Goal: Information Seeking & Learning: Find specific fact

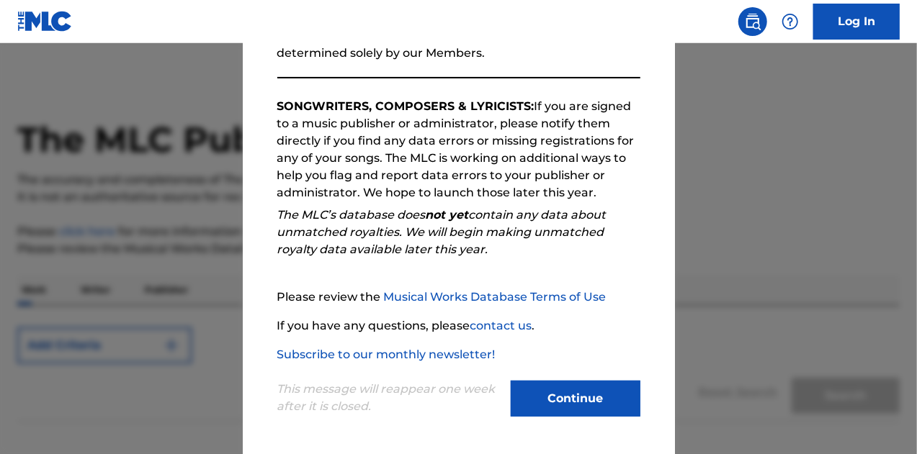
click at [576, 399] on button "Continue" at bounding box center [576, 399] width 130 height 36
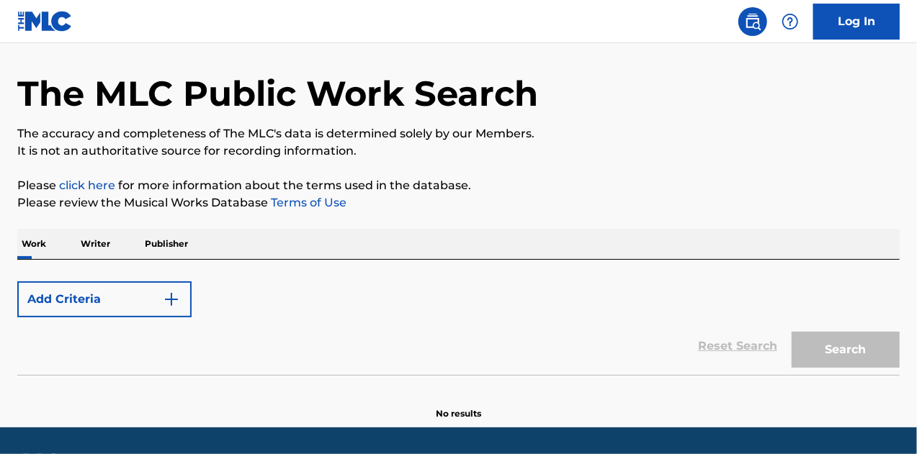
scroll to position [88, 0]
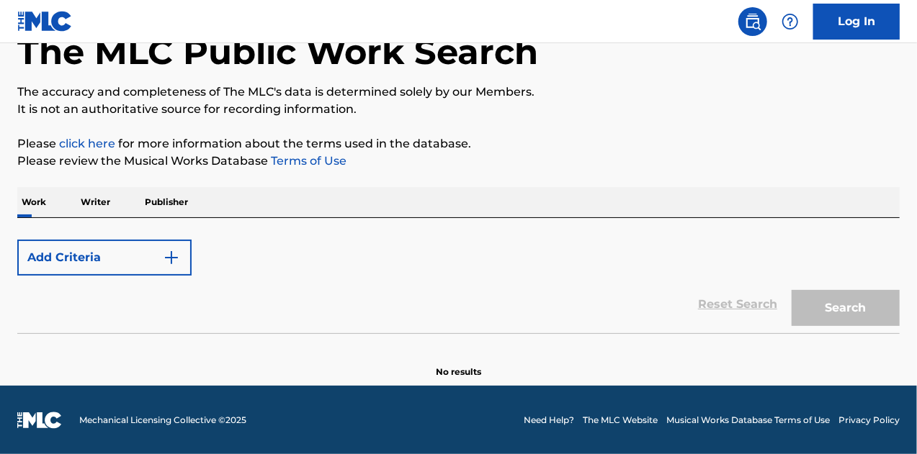
click at [104, 302] on div "Reset Search Search" at bounding box center [458, 305] width 882 height 58
click at [46, 220] on div "Add Criteria Reset Search Search" at bounding box center [458, 275] width 882 height 115
click at [25, 204] on p "Work" at bounding box center [33, 202] width 33 height 30
click at [567, 326] on div "Reset Search Search" at bounding box center [458, 305] width 882 height 58
click at [539, 298] on div "Reset Search Search" at bounding box center [458, 305] width 882 height 58
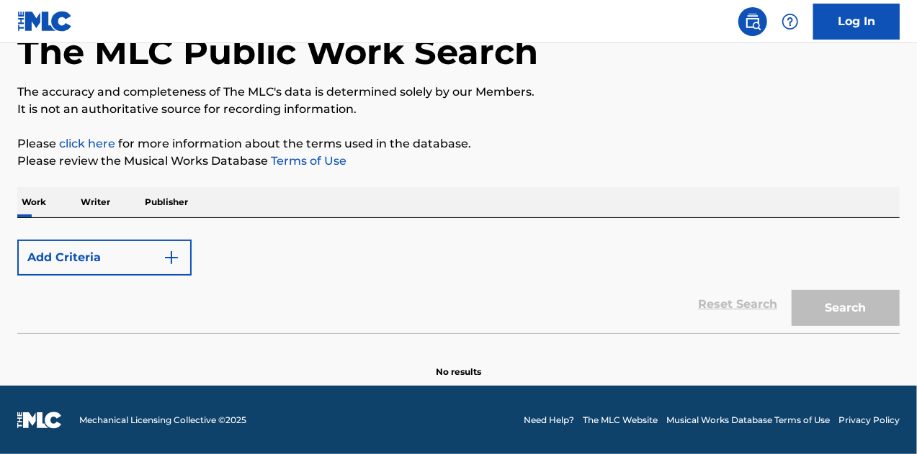
click at [30, 202] on p "Work" at bounding box center [33, 202] width 33 height 30
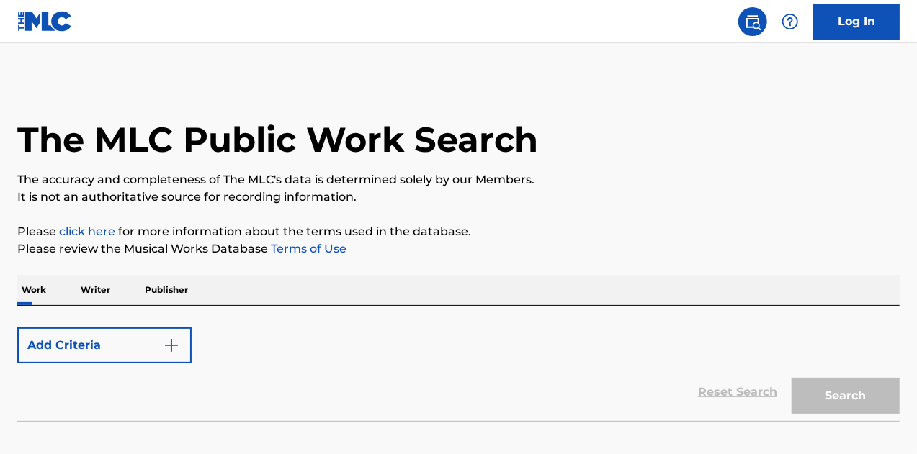
click at [173, 346] on img "Search Form" at bounding box center [171, 345] width 17 height 17
click at [167, 345] on img "Search Form" at bounding box center [171, 345] width 17 height 17
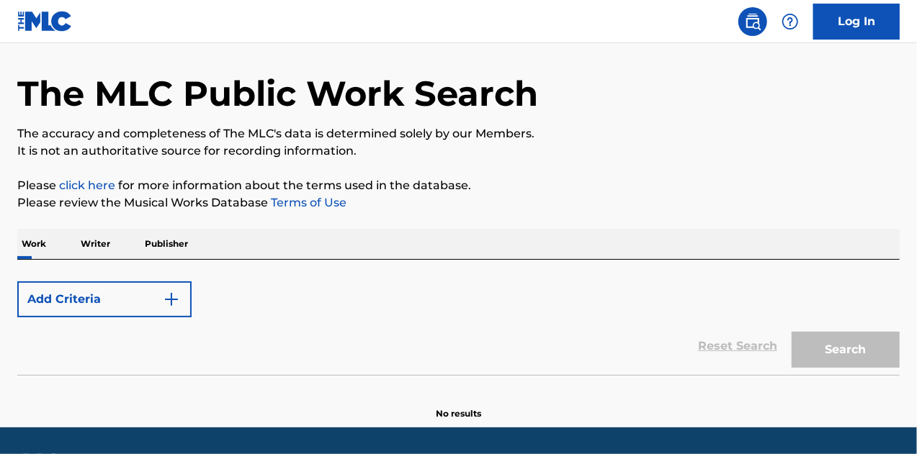
scroll to position [88, 0]
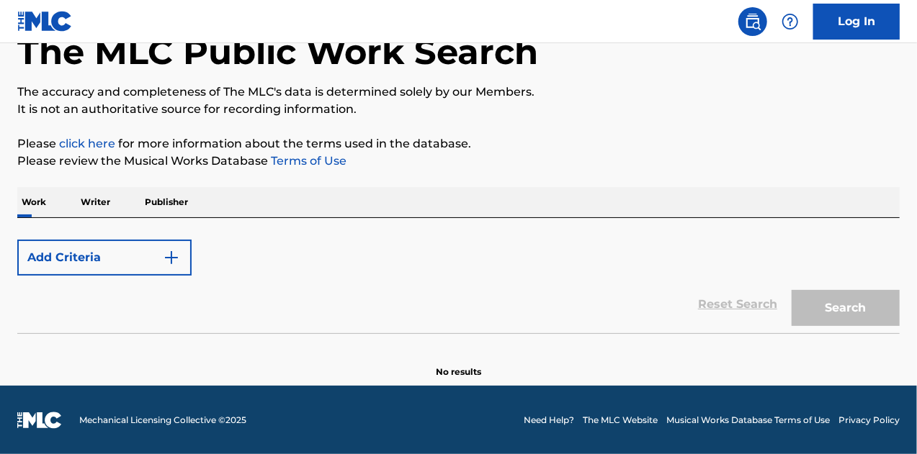
drag, startPoint x: 652, startPoint y: 305, endPoint x: 691, endPoint y: 300, distance: 39.1
click at [652, 305] on div "Reset Search Search" at bounding box center [458, 305] width 882 height 58
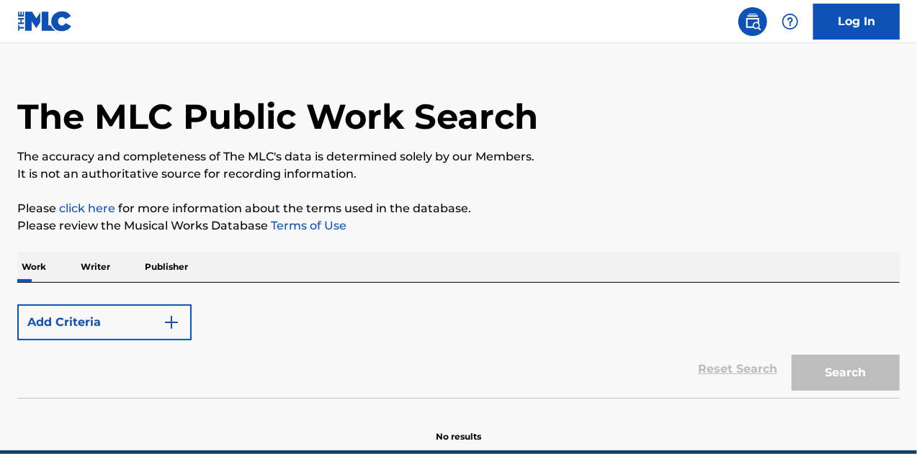
scroll to position [0, 0]
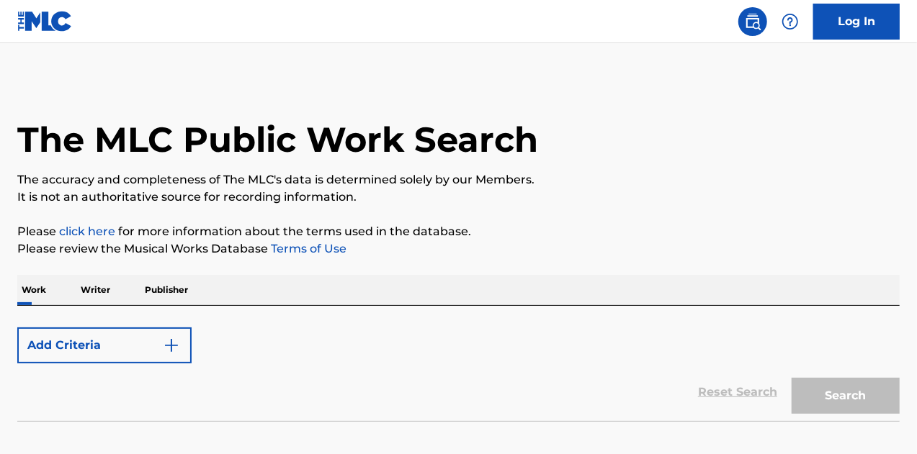
click at [94, 292] on p "Writer" at bounding box center [95, 290] width 38 height 30
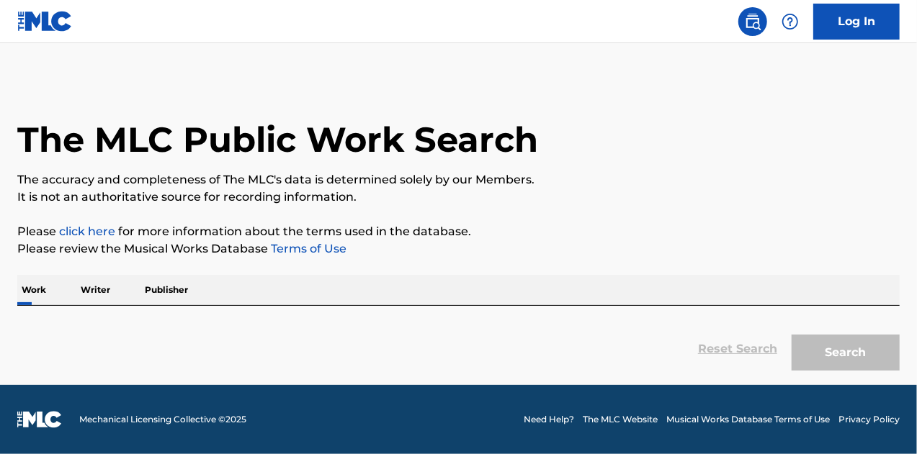
click at [44, 336] on div "Reset Search Search" at bounding box center [458, 349] width 882 height 58
click at [37, 282] on p "Work" at bounding box center [33, 290] width 33 height 30
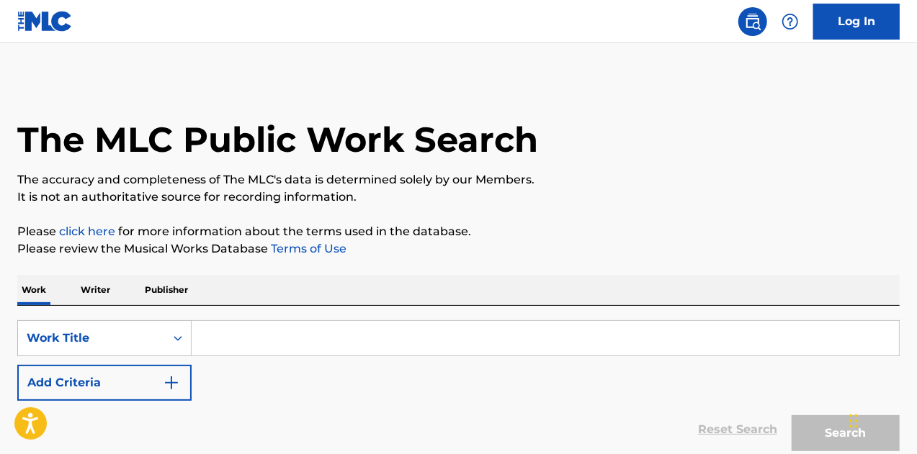
click at [219, 329] on input "Search Form" at bounding box center [545, 338] width 707 height 35
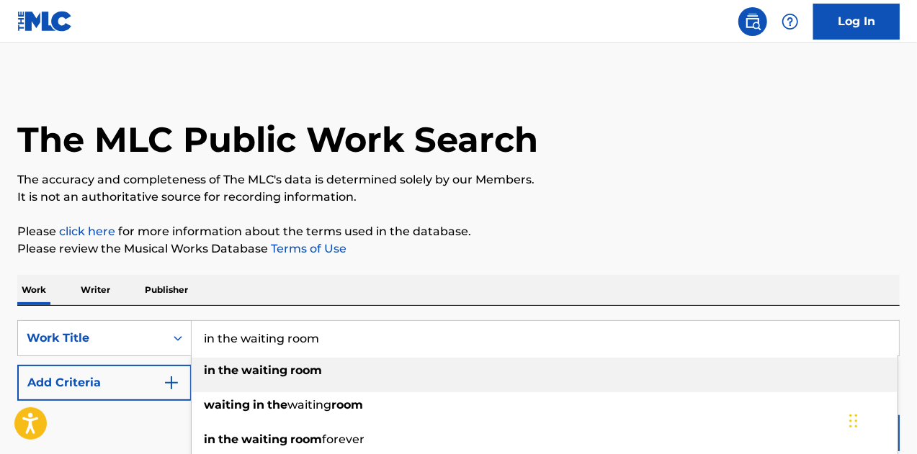
click at [262, 377] on strong "waiting" at bounding box center [264, 371] width 46 height 14
type input "in the waiting room"
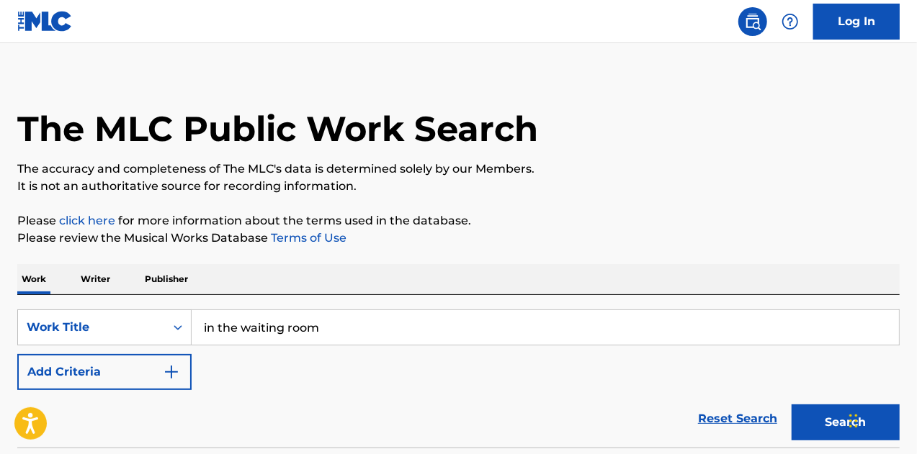
scroll to position [125, 0]
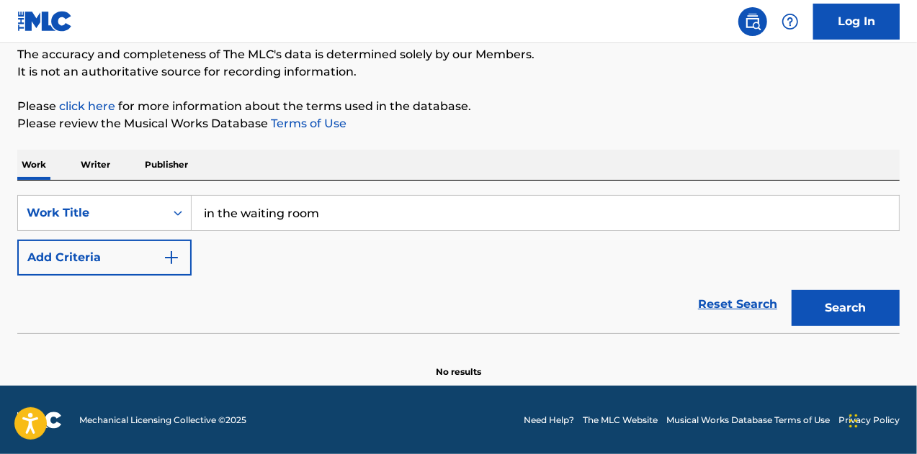
click at [171, 257] on img "Search Form" at bounding box center [171, 257] width 17 height 17
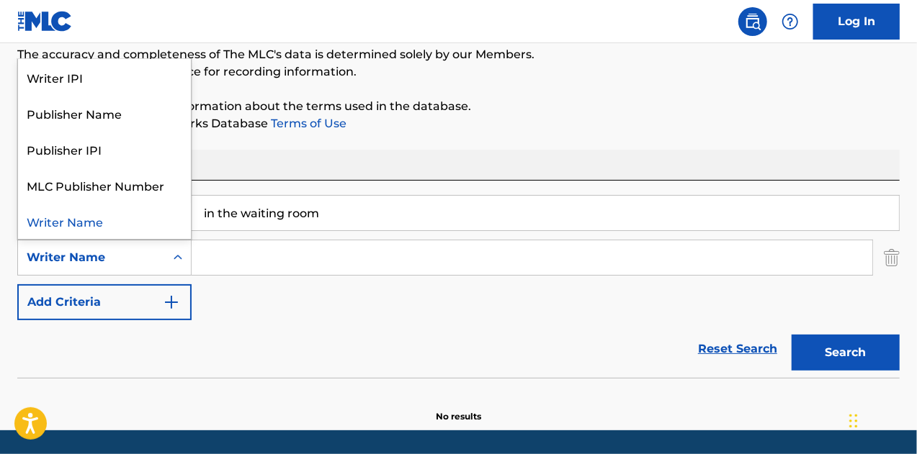
click at [175, 254] on icon "Search Form" at bounding box center [178, 258] width 14 height 14
click at [83, 225] on div "Writer Name" at bounding box center [104, 221] width 173 height 36
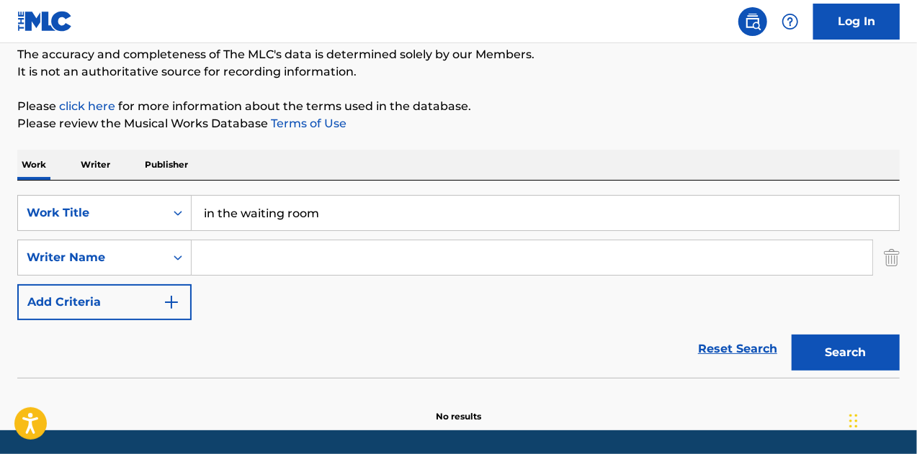
click at [271, 259] on input "Search Form" at bounding box center [532, 257] width 680 height 35
type input "binns"
click at [839, 339] on button "Search" at bounding box center [845, 353] width 108 height 36
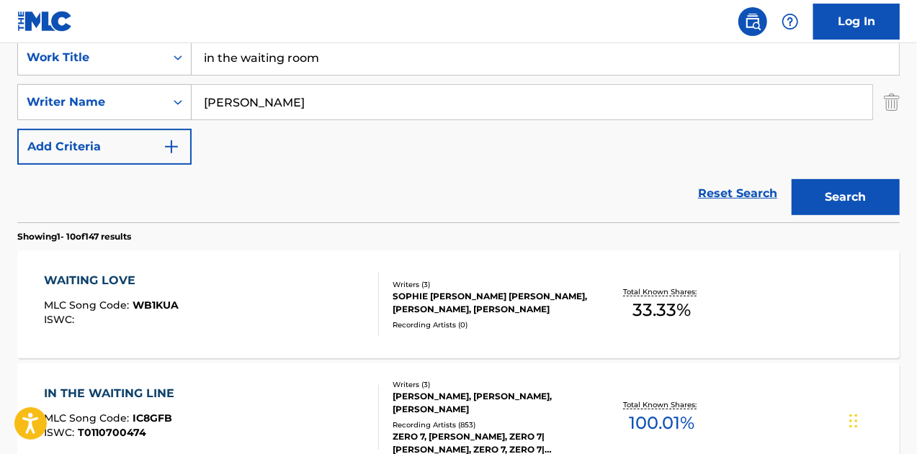
scroll to position [413, 0]
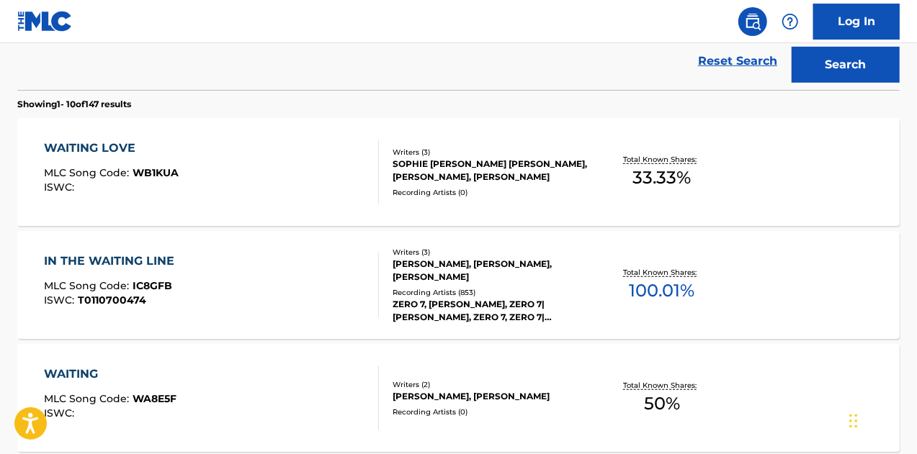
click at [78, 254] on div "IN THE WAITING LINE" at bounding box center [113, 261] width 138 height 17
